Goal: Use online tool/utility: Utilize a website feature to perform a specific function

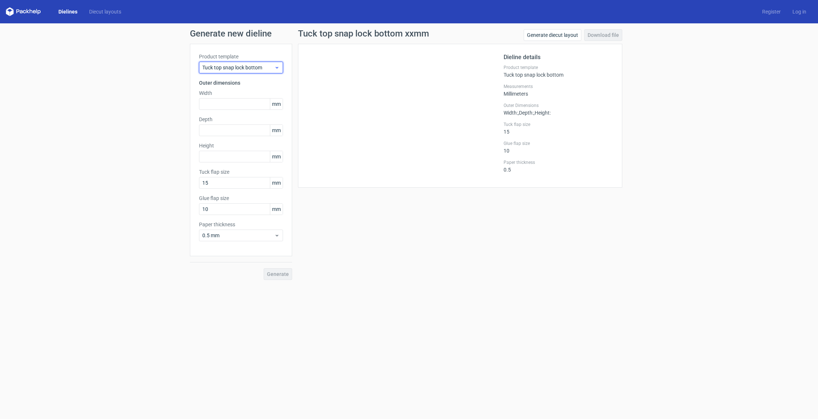
click at [265, 69] on span "Tuck top snap lock bottom" at bounding box center [238, 67] width 72 height 7
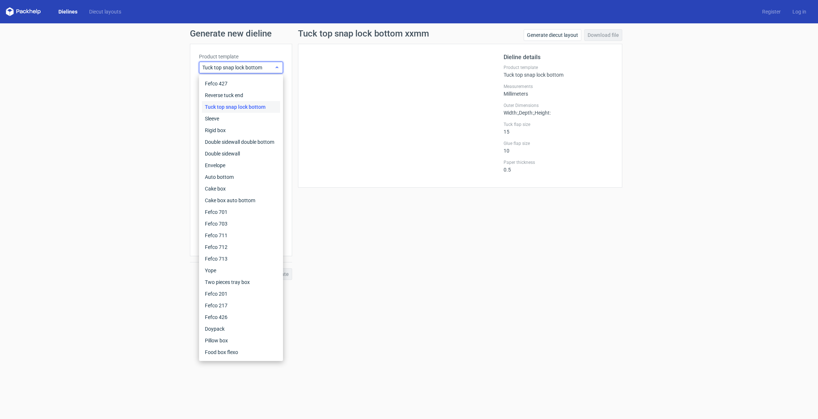
click at [265, 69] on span "Tuck top snap lock bottom" at bounding box center [238, 67] width 72 height 7
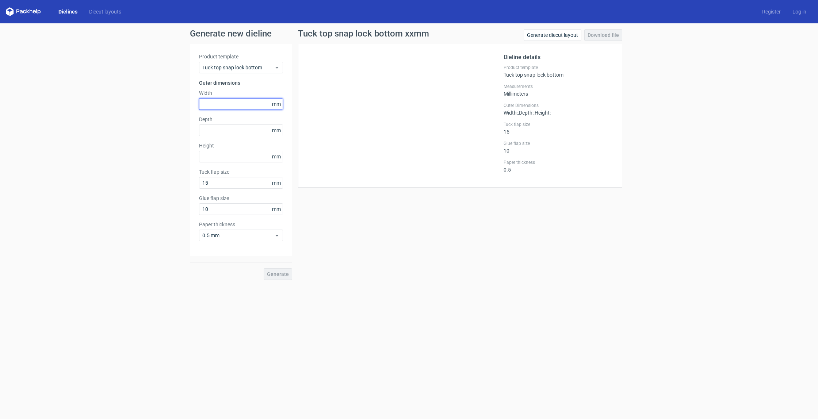
click at [226, 102] on input "text" at bounding box center [241, 104] width 84 height 12
click at [153, 92] on div "Generate new dieline Product template Tuck top snap lock bottom Outer dimension…" at bounding box center [409, 154] width 818 height 263
click at [231, 104] on input "text" at bounding box center [241, 104] width 84 height 12
click at [248, 107] on input "text" at bounding box center [241, 104] width 84 height 12
click at [277, 98] on div "Width mm" at bounding box center [241, 100] width 84 height 20
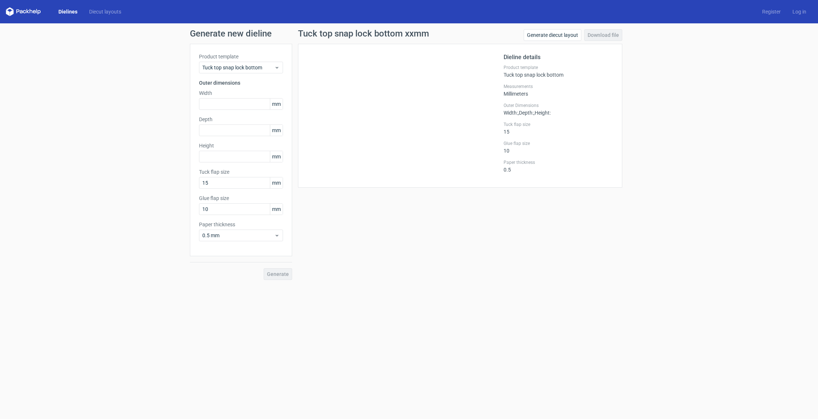
click at [277, 102] on span "mm" at bounding box center [276, 104] width 13 height 11
drag, startPoint x: 276, startPoint y: 105, endPoint x: 288, endPoint y: 107, distance: 11.5
click at [288, 107] on div "Product template Tuck top snap lock bottom Outer dimensions Width mm Depth mm H…" at bounding box center [241, 150] width 102 height 213
click at [278, 105] on span "mm" at bounding box center [276, 104] width 13 height 11
drag, startPoint x: 280, startPoint y: 105, endPoint x: 266, endPoint y: 105, distance: 13.9
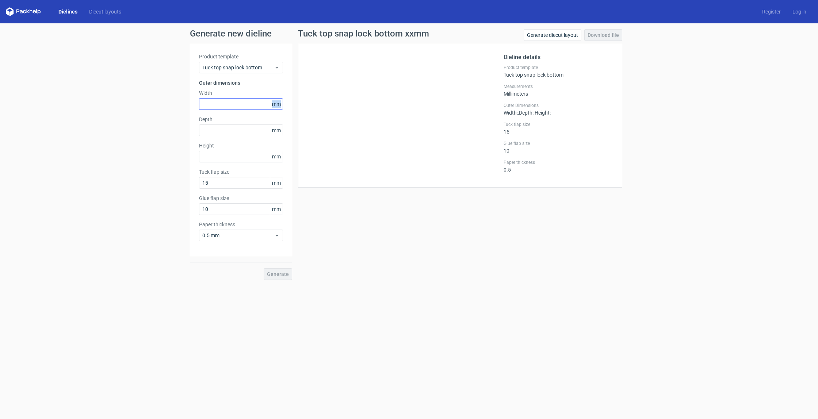
click at [266, 105] on div "mm" at bounding box center [241, 104] width 84 height 12
click at [259, 207] on input "10" at bounding box center [241, 210] width 84 height 12
click at [223, 184] on input "15" at bounding box center [241, 183] width 84 height 12
click at [243, 237] on span "0.5 mm" at bounding box center [238, 235] width 72 height 7
click at [236, 254] on div "0.4 mm" at bounding box center [241, 252] width 78 height 12
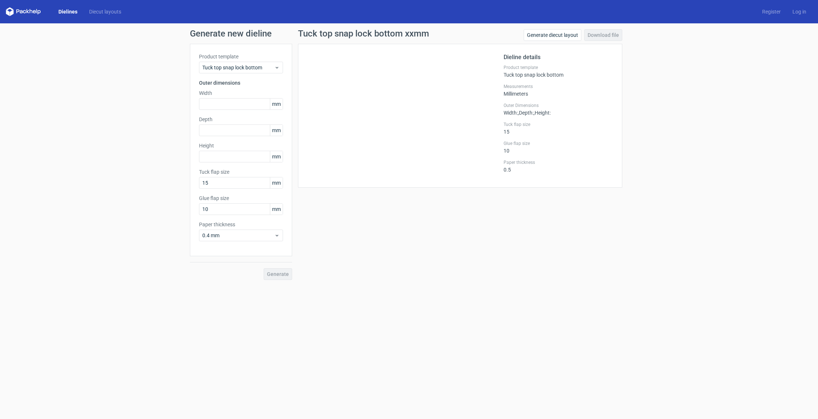
click at [176, 235] on div "Generate new dieline Product template Tuck top snap lock bottom Outer dimension…" at bounding box center [409, 154] width 818 height 263
click at [214, 234] on span "0.4 mm" at bounding box center [238, 235] width 72 height 7
click at [234, 250] on div "0.4 mm" at bounding box center [241, 252] width 78 height 12
click at [137, 224] on div "Generate new dieline Product template Tuck top snap lock bottom Outer dimension…" at bounding box center [409, 154] width 818 height 263
click at [227, 98] on input "text" at bounding box center [241, 104] width 84 height 12
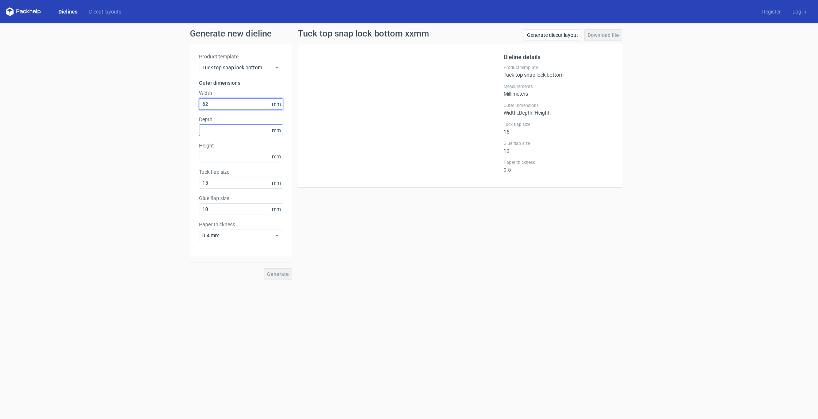
type input "62"
click at [235, 127] on input "text" at bounding box center [241, 131] width 84 height 12
type input "62"
click at [235, 153] on input "text" at bounding box center [241, 157] width 84 height 12
type input "70"
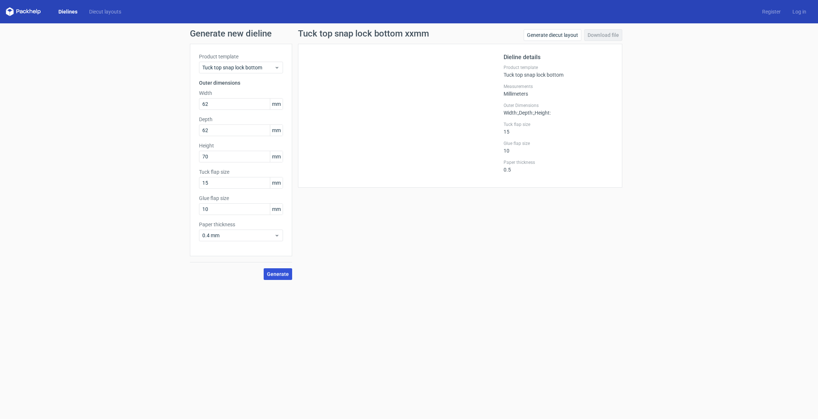
click at [280, 274] on span "Generate" at bounding box center [278, 274] width 22 height 5
drag, startPoint x: 210, startPoint y: 183, endPoint x: 195, endPoint y: 183, distance: 15.7
click at [195, 183] on div "Product template Tuck top snap lock bottom Outer dimensions Width 62 mm Depth 6…" at bounding box center [241, 150] width 102 height 213
type input "1"
click at [282, 273] on span "Generate" at bounding box center [278, 274] width 22 height 5
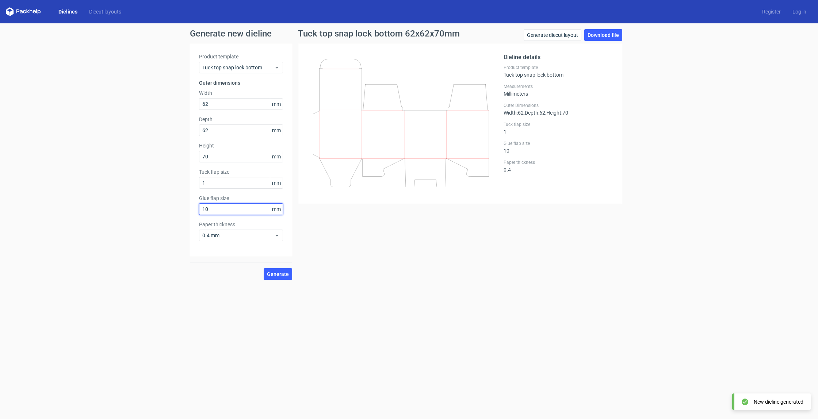
drag, startPoint x: 217, startPoint y: 209, endPoint x: 200, endPoint y: 208, distance: 16.9
click at [200, 208] on input "10" at bounding box center [241, 210] width 84 height 12
click at [212, 210] on input "10" at bounding box center [241, 210] width 84 height 12
drag, startPoint x: 214, startPoint y: 209, endPoint x: 212, endPoint y: 206, distance: 3.9
click at [214, 209] on input "10" at bounding box center [241, 210] width 84 height 12
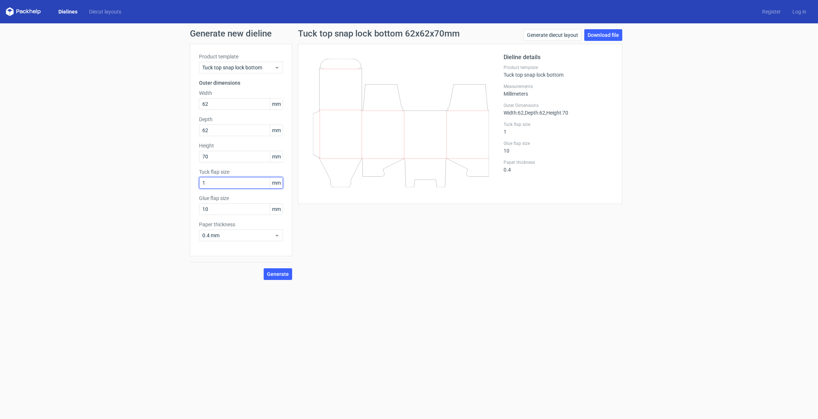
click at [212, 181] on input "1" at bounding box center [241, 183] width 84 height 12
drag, startPoint x: 218, startPoint y: 183, endPoint x: 197, endPoint y: 181, distance: 20.6
click at [197, 181] on div "Product template Tuck top snap lock bottom Outer dimensions Width 62 mm Depth 6…" at bounding box center [241, 150] width 102 height 213
type input "50"
click at [280, 272] on span "Generate" at bounding box center [278, 274] width 22 height 5
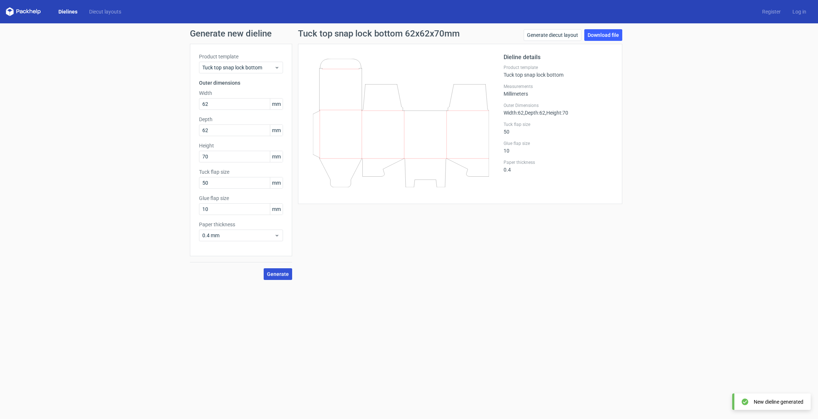
click at [279, 276] on span "Generate" at bounding box center [278, 274] width 22 height 5
drag, startPoint x: 220, startPoint y: 185, endPoint x: 194, endPoint y: 182, distance: 26.0
click at [194, 182] on div "Product template Tuck top snap lock bottom Outer dimensions Width 62 mm Depth 6…" at bounding box center [241, 150] width 102 height 213
type input "6"
type input "70"
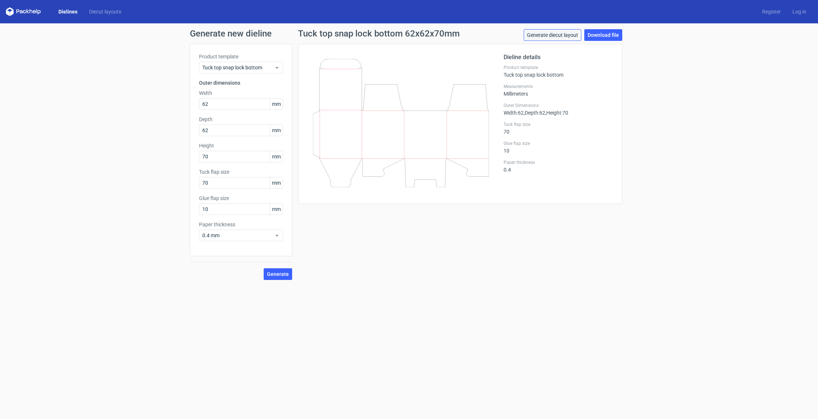
click at [564, 34] on link "Generate diecut layout" at bounding box center [553, 35] width 58 height 12
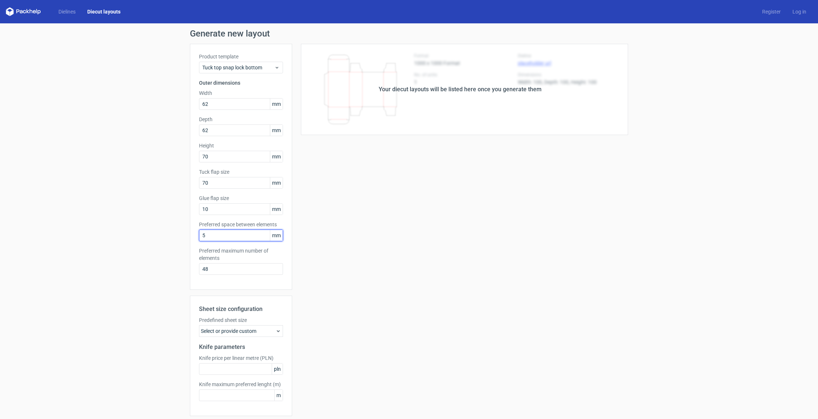
click at [253, 236] on input "5" at bounding box center [241, 236] width 84 height 12
drag, startPoint x: 232, startPoint y: 237, endPoint x: 190, endPoint y: 234, distance: 41.8
click at [190, 234] on div "Product template Tuck top snap lock bottom Outer dimensions Width 62 mm Depth 6…" at bounding box center [241, 167] width 102 height 246
click at [215, 102] on input "62" at bounding box center [241, 104] width 84 height 12
drag, startPoint x: 215, startPoint y: 105, endPoint x: 187, endPoint y: 101, distance: 28.5
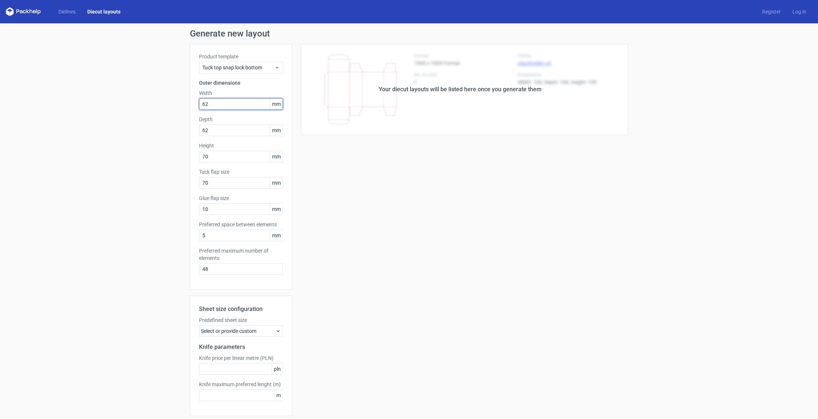
click at [187, 101] on div "Generate new layout Product template Tuck top snap lock bottom Outer dimensions…" at bounding box center [409, 234] width 818 height 423
click at [162, 137] on div "Generate new layout Product template Tuck top snap lock bottom Outer dimensions…" at bounding box center [409, 234] width 818 height 423
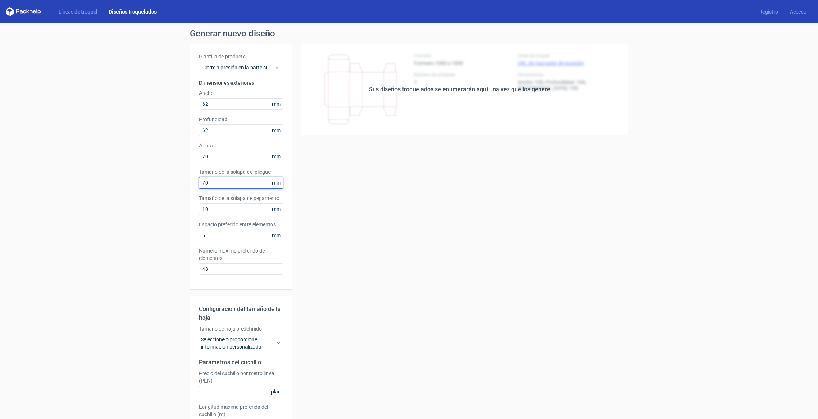
click at [213, 183] on input "70" at bounding box center [241, 183] width 84 height 12
drag, startPoint x: 223, startPoint y: 182, endPoint x: 196, endPoint y: 181, distance: 27.1
click at [196, 181] on div "Plantilla de producto Cierre a presión en la parte superior Dimensiones exterio…" at bounding box center [241, 167] width 102 height 246
click at [232, 214] on input "10" at bounding box center [241, 210] width 84 height 12
click at [232, 181] on input "70" at bounding box center [241, 183] width 84 height 12
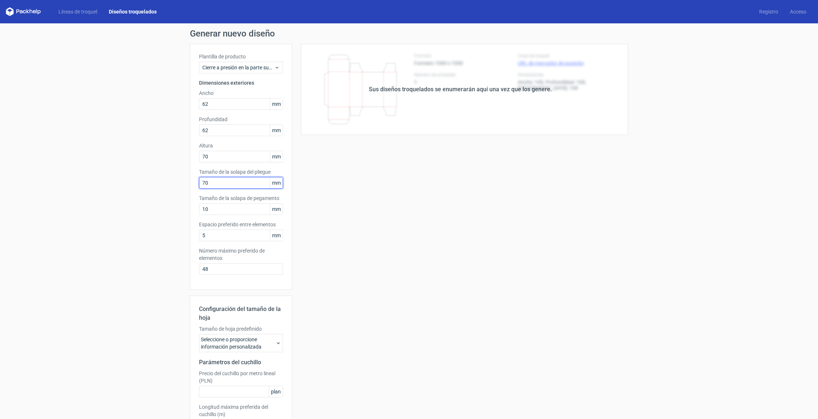
drag, startPoint x: 227, startPoint y: 181, endPoint x: 200, endPoint y: 180, distance: 27.0
click at [200, 180] on input "70" at bounding box center [241, 183] width 84 height 12
type input "1"
type input "30"
click at [226, 233] on input "5" at bounding box center [241, 236] width 84 height 12
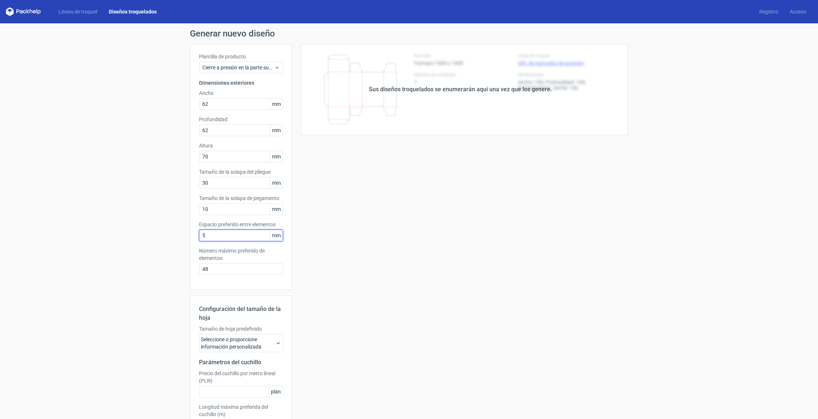
drag, startPoint x: 229, startPoint y: 233, endPoint x: 204, endPoint y: 232, distance: 26.0
click at [204, 232] on input "5" at bounding box center [241, 236] width 84 height 12
type input "1"
click at [223, 272] on input "48" at bounding box center [241, 269] width 84 height 12
drag, startPoint x: 224, startPoint y: 272, endPoint x: 197, endPoint y: 271, distance: 27.1
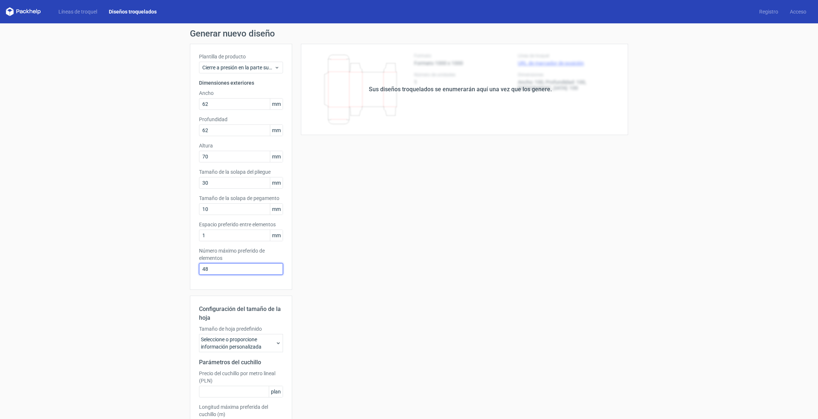
click at [197, 271] on div "Plantilla de producto Cierre a presión en la parte superior Dimensiones exterio…" at bounding box center [241, 167] width 102 height 246
click at [164, 258] on div "Generar nuevo diseño Plantilla de producto Cierre a presión en la parte superio…" at bounding box center [409, 249] width 818 height 453
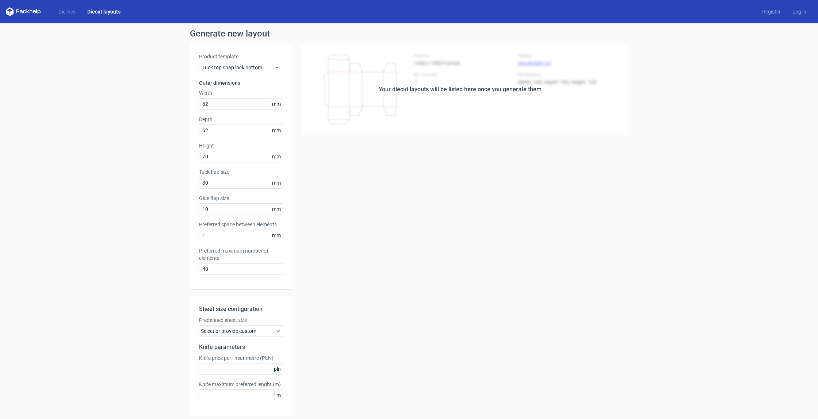
click at [113, 96] on div "Generate new layout Product template Tuck top snap lock bottom Outer dimensions…" at bounding box center [409, 234] width 818 height 423
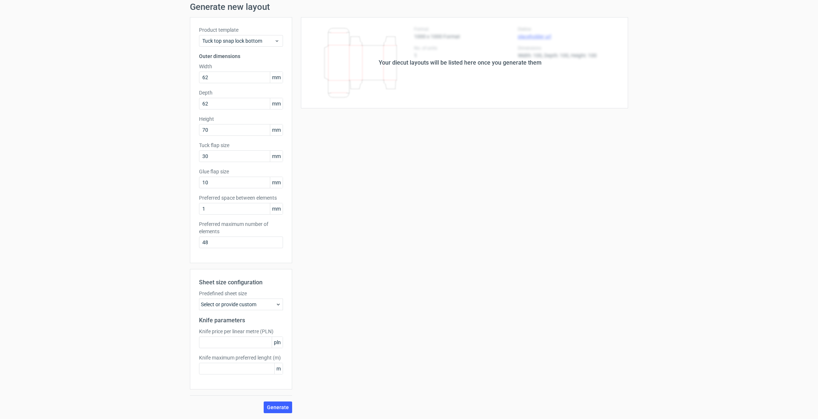
click at [258, 308] on div "Select or provide custom" at bounding box center [241, 305] width 84 height 12
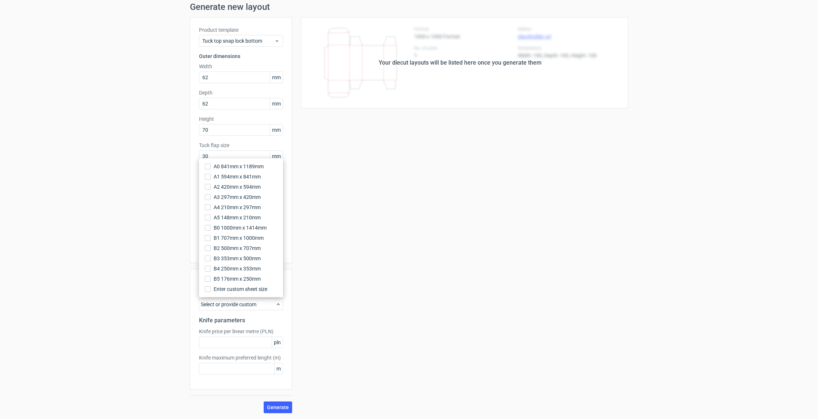
click at [454, 212] on div "Your diecut layouts will be listed here once you generate them Height Depth Wid…" at bounding box center [460, 215] width 336 height 396
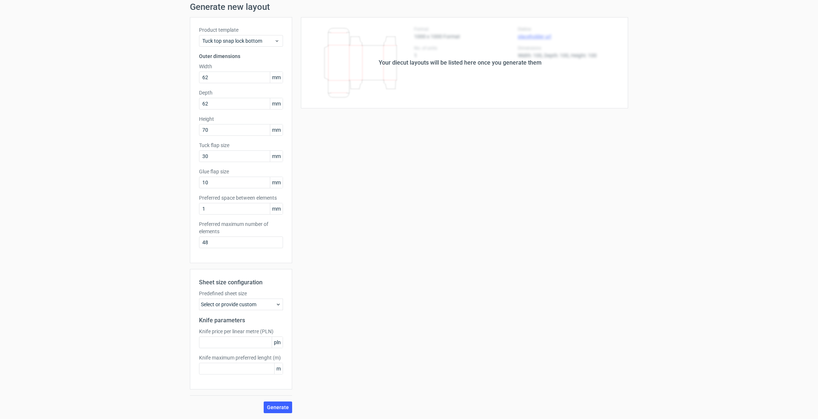
click at [222, 305] on div "Select or provide custom" at bounding box center [241, 305] width 84 height 12
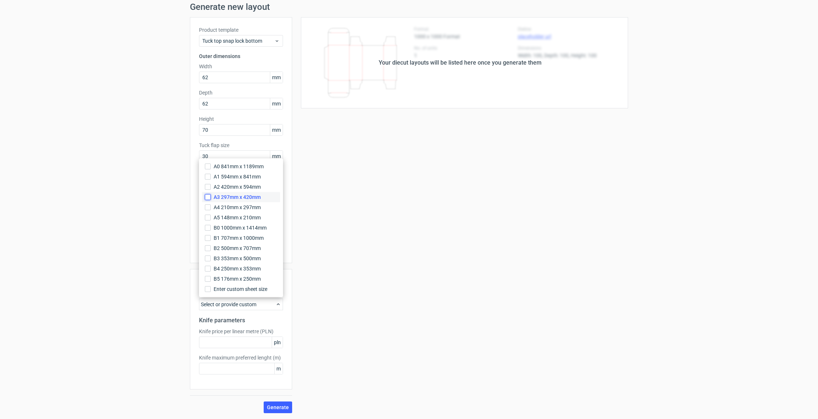
click at [210, 198] on input "A3 297mm x 420mm" at bounding box center [208, 197] width 6 height 6
click at [226, 330] on label "Knife price per linear metre (PLN)" at bounding box center [241, 331] width 84 height 7
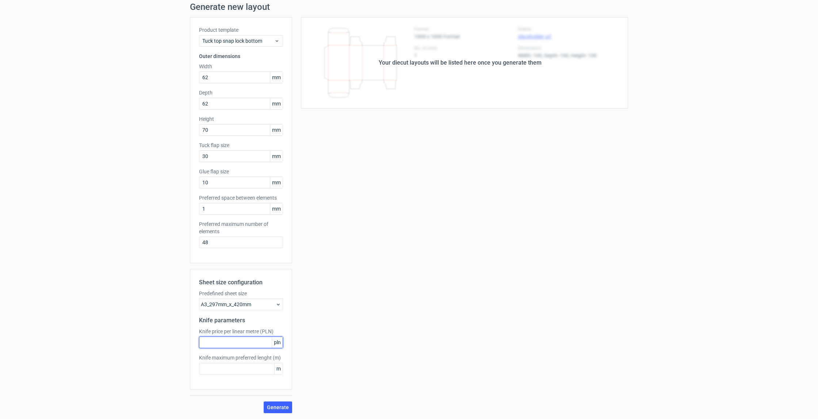
click at [255, 343] on input "text" at bounding box center [241, 343] width 84 height 12
click at [281, 407] on span "Generate" at bounding box center [278, 407] width 22 height 5
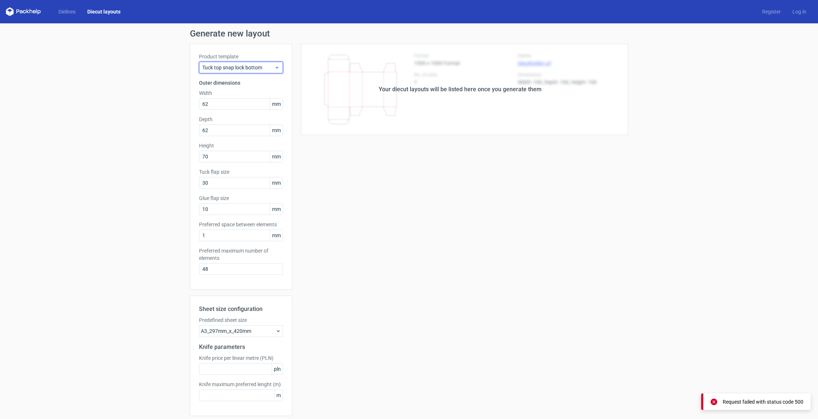
click at [231, 63] on div "Tuck top snap lock bottom" at bounding box center [241, 68] width 84 height 12
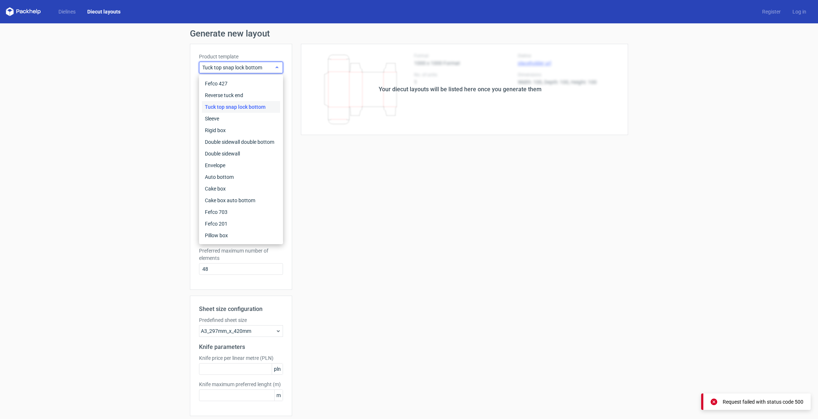
click at [231, 63] on div "Tuck top snap lock bottom" at bounding box center [241, 68] width 84 height 12
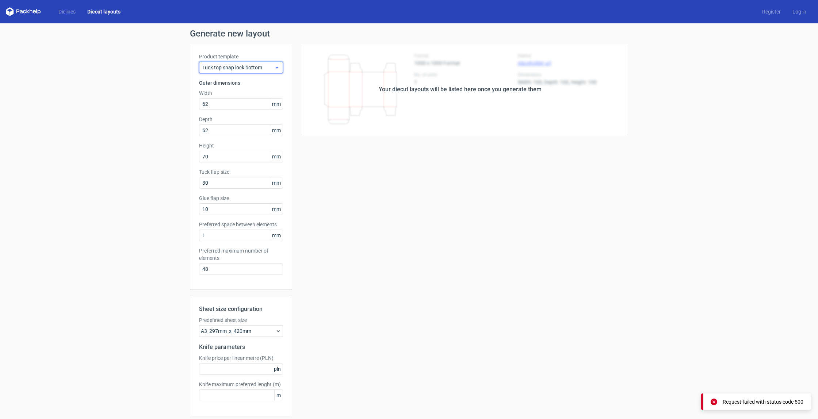
click at [231, 63] on div "Tuck top snap lock bottom" at bounding box center [241, 68] width 84 height 12
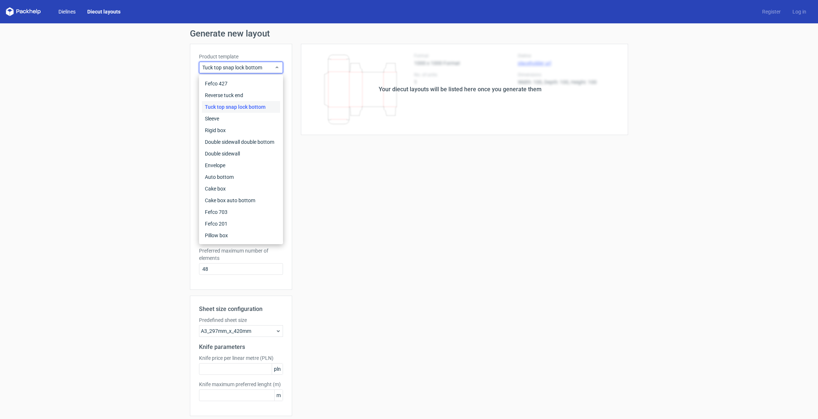
click at [73, 10] on link "Dielines" at bounding box center [67, 11] width 29 height 7
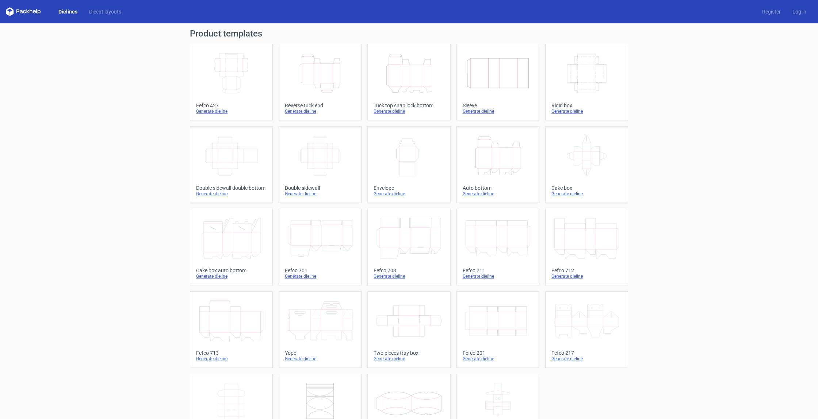
click at [405, 81] on icon "Height Depth Width" at bounding box center [409, 73] width 65 height 41
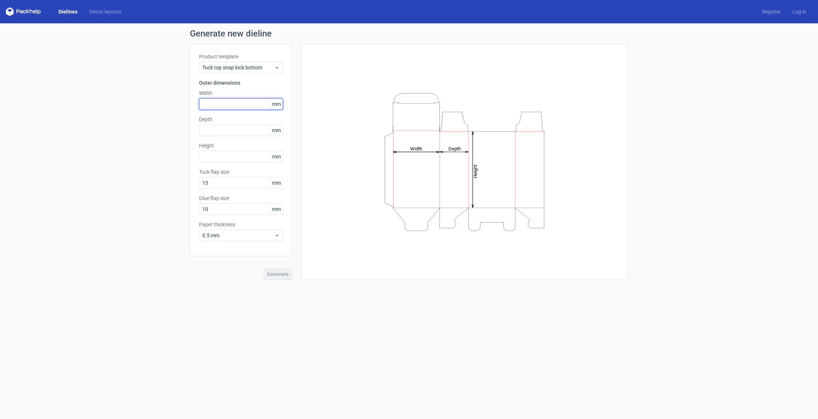
click at [247, 105] on input "text" at bounding box center [241, 104] width 84 height 12
type input "62"
click at [244, 129] on input "text" at bounding box center [241, 131] width 84 height 12
type input "62"
click at [234, 156] on input "text" at bounding box center [241, 157] width 84 height 12
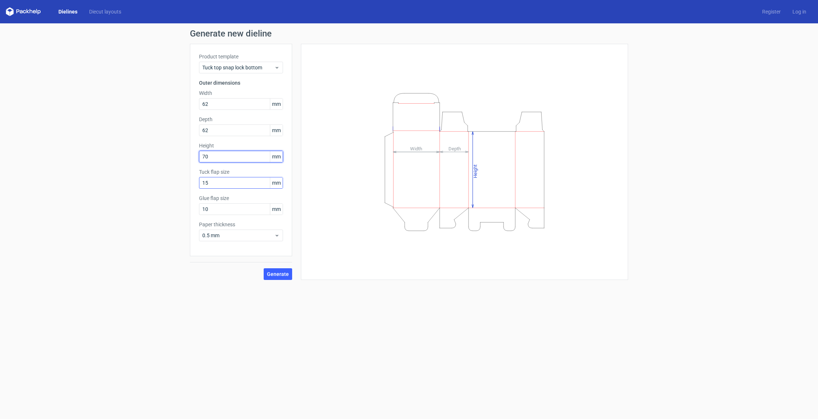
type input "70"
click at [232, 182] on input "15" at bounding box center [241, 183] width 84 height 12
drag, startPoint x: 232, startPoint y: 186, endPoint x: 196, endPoint y: 181, distance: 35.8
click at [196, 181] on div "Product template Tuck top snap lock bottom Outer dimensions Width 62 mm Depth 6…" at bounding box center [241, 150] width 102 height 213
type input "30"
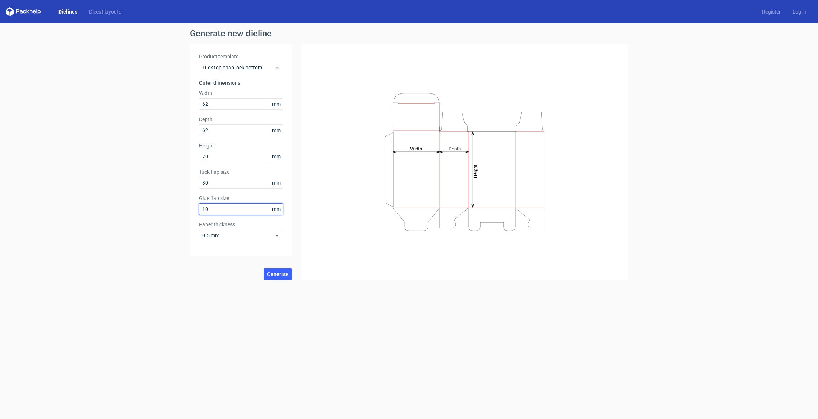
click at [223, 211] on input "10" at bounding box center [241, 210] width 84 height 12
click at [252, 244] on div "Product template Tuck top snap lock bottom Outer dimensions Width 62 mm Depth 6…" at bounding box center [241, 150] width 102 height 213
click at [250, 237] on span "0.5 mm" at bounding box center [238, 235] width 72 height 7
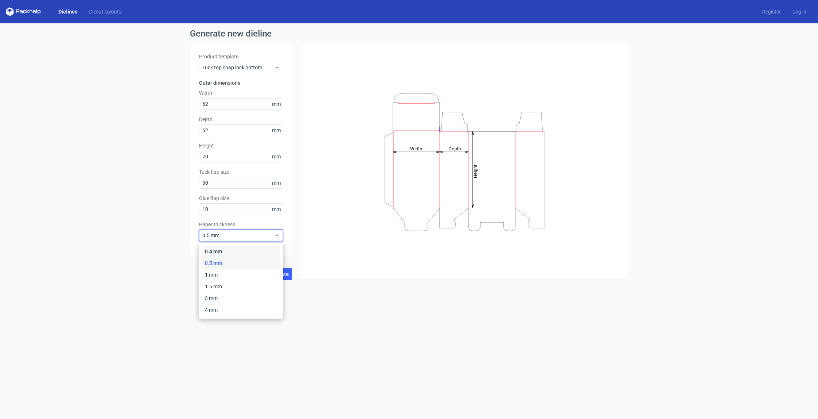
click at [230, 252] on div "0.4 mm" at bounding box center [241, 252] width 78 height 12
click at [277, 271] on button "Generate" at bounding box center [278, 275] width 29 height 12
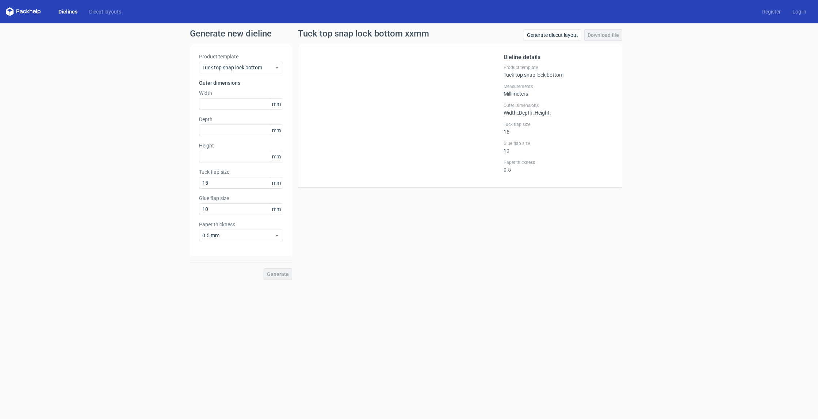
click at [660, 80] on div "Generate new dieline Product template Tuck top snap lock bottom Outer dimension…" at bounding box center [409, 154] width 818 height 263
click at [220, 100] on input "text" at bounding box center [241, 104] width 84 height 12
type input "90"
click at [220, 129] on input "text" at bounding box center [241, 131] width 84 height 12
type input "90"
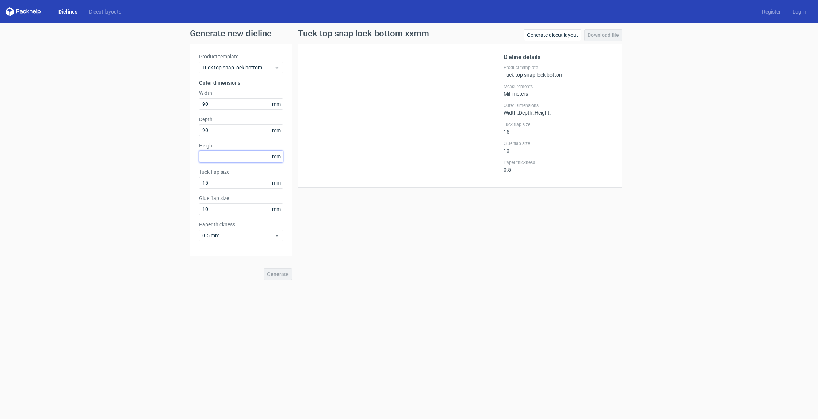
click at [223, 155] on input "text" at bounding box center [241, 157] width 84 height 12
type input "40"
click at [221, 184] on input "15" at bounding box center [241, 183] width 84 height 12
drag, startPoint x: 212, startPoint y: 182, endPoint x: 188, endPoint y: 181, distance: 23.4
click at [188, 181] on div "Generate new dieline Product template Tuck top snap lock bottom Outer dimension…" at bounding box center [409, 154] width 818 height 263
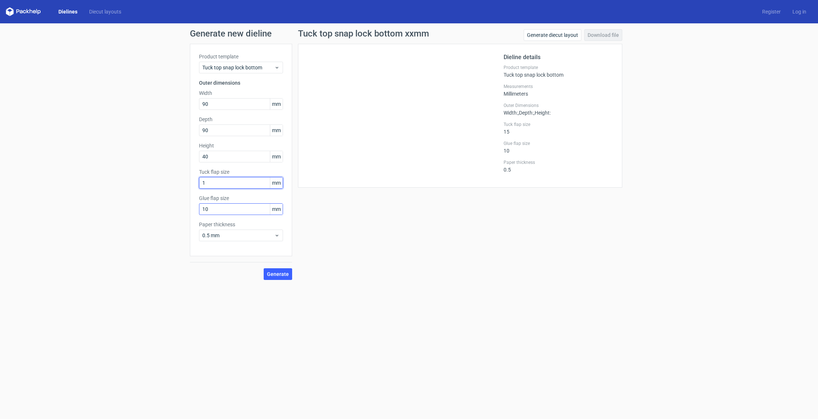
type input "1"
drag, startPoint x: 211, startPoint y: 205, endPoint x: 195, endPoint y: 209, distance: 16.2
click at [195, 209] on div "Product template Tuck top snap lock bottom Outer dimensions Width 90 mm Depth 9…" at bounding box center [241, 150] width 102 height 213
drag, startPoint x: 208, startPoint y: 210, endPoint x: 198, endPoint y: 206, distance: 10.8
click at [198, 206] on div "Product template Tuck top snap lock bottom Outer dimensions Width 90 mm Depth 9…" at bounding box center [241, 150] width 102 height 213
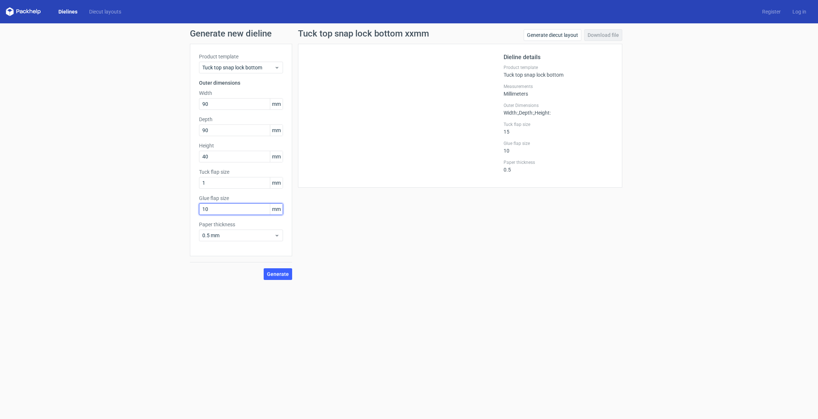
drag, startPoint x: 217, startPoint y: 210, endPoint x: 204, endPoint y: 209, distance: 13.2
click at [204, 209] on input "10" at bounding box center [241, 210] width 84 height 12
click at [217, 185] on input "1" at bounding box center [241, 183] width 84 height 12
drag, startPoint x: 217, startPoint y: 185, endPoint x: 212, endPoint y: 187, distance: 4.8
click at [214, 185] on input "1" at bounding box center [241, 183] width 84 height 12
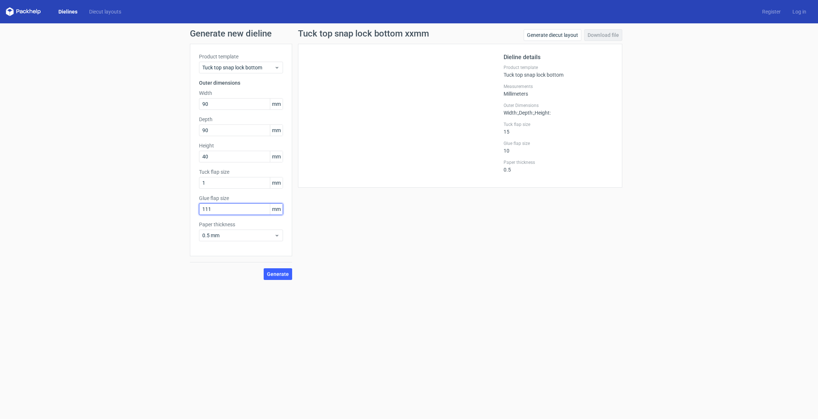
click at [210, 214] on input "111" at bounding box center [241, 210] width 84 height 12
type input "1"
click at [225, 232] on span "0.5 mm" at bounding box center [238, 235] width 72 height 7
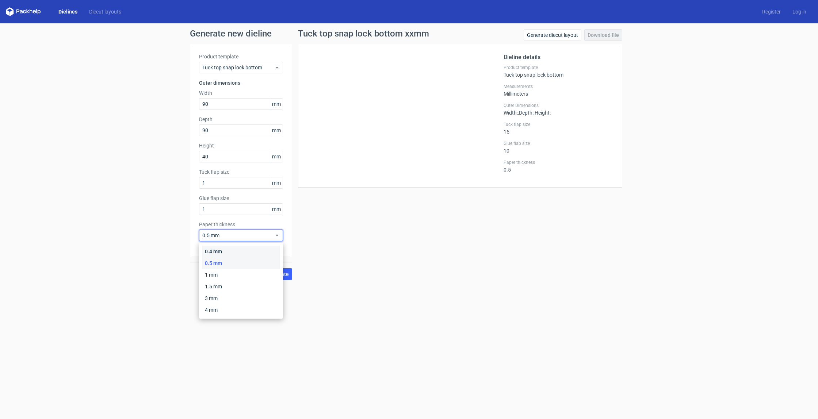
click at [228, 252] on div "0.4 mm" at bounding box center [241, 252] width 78 height 12
click at [287, 274] on span "Generate" at bounding box center [278, 274] width 22 height 5
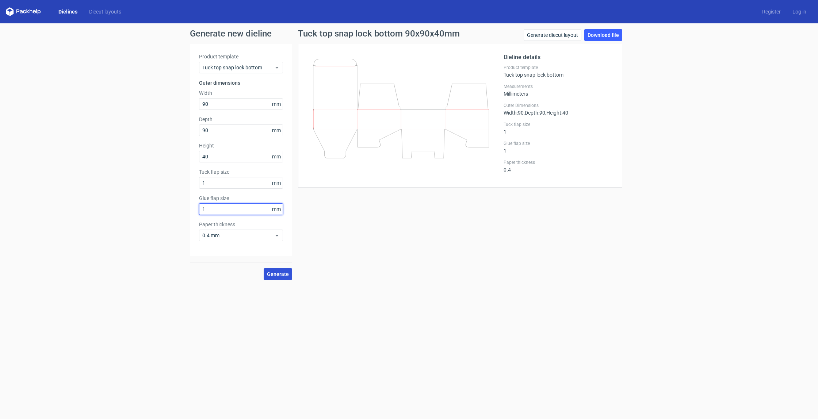
click at [217, 211] on input "1" at bounding box center [241, 210] width 84 height 12
drag, startPoint x: 200, startPoint y: 209, endPoint x: 190, endPoint y: 209, distance: 9.9
click at [190, 209] on div "Product template Tuck top snap lock bottom Outer dimensions Width 90 mm Depth 9…" at bounding box center [241, 150] width 102 height 213
type input "50"
click at [276, 273] on span "Generate" at bounding box center [278, 274] width 22 height 5
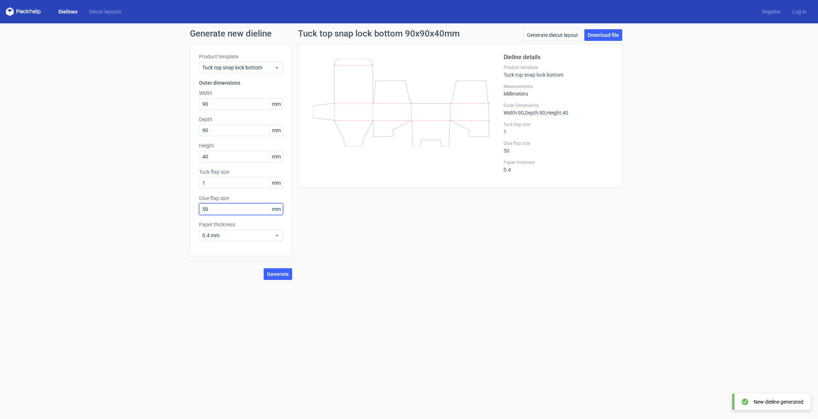
click at [213, 209] on input "50" at bounding box center [241, 210] width 84 height 12
drag, startPoint x: 216, startPoint y: 210, endPoint x: 186, endPoint y: 207, distance: 30.2
click at [186, 207] on div "Generate new dieline Product template Tuck top snap lock bottom Outer dimension…" at bounding box center [409, 154] width 818 height 263
click at [208, 184] on input "1" at bounding box center [241, 183] width 84 height 12
type input "7"
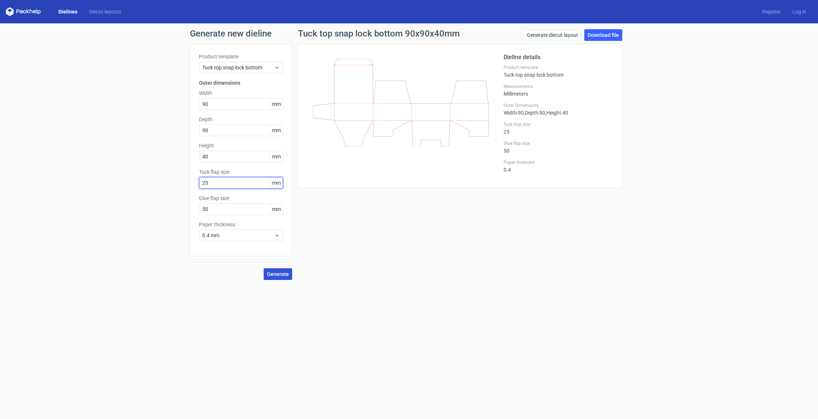
type input "25"
click at [278, 271] on button "Generate" at bounding box center [278, 275] width 29 height 12
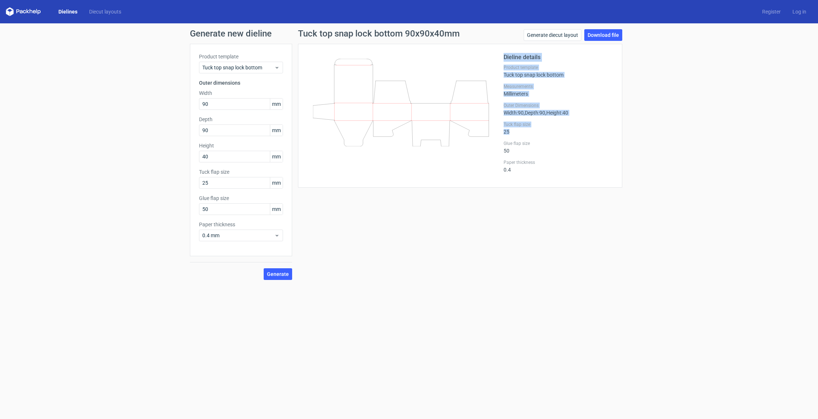
drag, startPoint x: 511, startPoint y: 131, endPoint x: 498, endPoint y: 131, distance: 12.8
click at [498, 130] on div "Dieline details Product template Tuck top snap lock bottom Measurements Millime…" at bounding box center [460, 116] width 306 height 126
click at [477, 177] on div at bounding box center [405, 116] width 197 height 126
